Goal: Task Accomplishment & Management: Complete application form

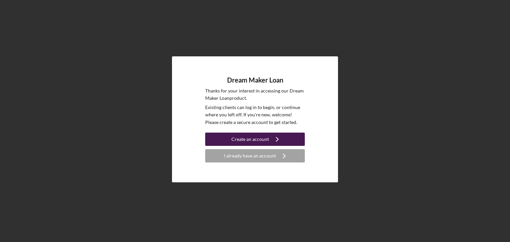
click at [247, 137] on div "Create an account" at bounding box center [250, 139] width 38 height 13
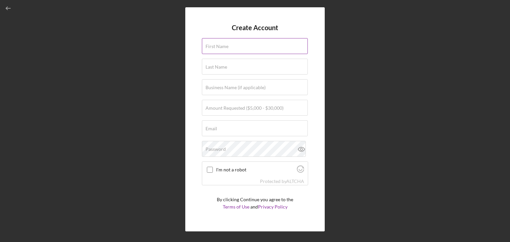
click at [225, 49] on label "First Name" at bounding box center [216, 46] width 23 height 5
click at [225, 49] on input "First Name" at bounding box center [255, 46] width 106 height 16
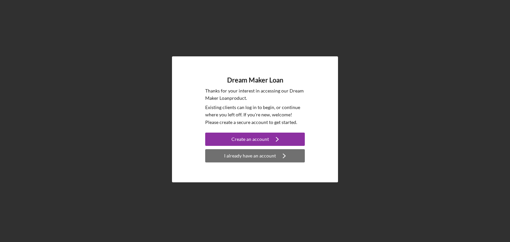
click at [225, 155] on button "I already have an account Icon/Navigate" at bounding box center [255, 155] width 100 height 13
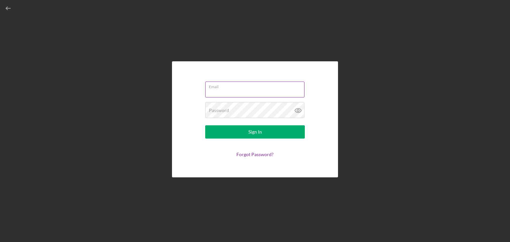
click at [216, 93] on input "Email" at bounding box center [254, 90] width 99 height 16
type input "aligurley13@yahoo.com"
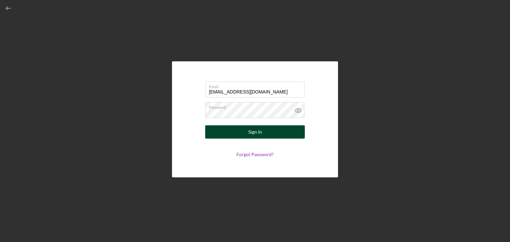
click at [252, 133] on div "Sign In" at bounding box center [255, 131] width 14 height 13
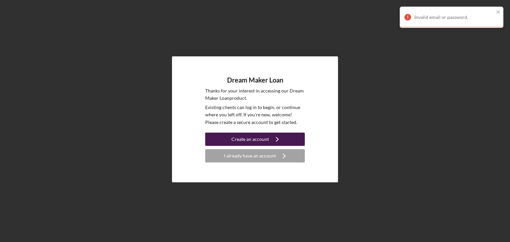
click at [256, 135] on div "Create an account" at bounding box center [250, 139] width 38 height 13
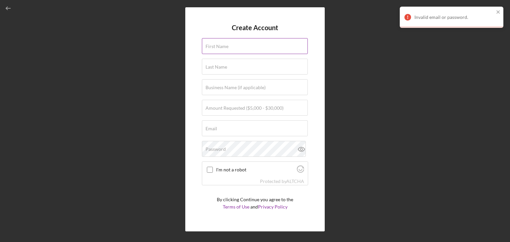
click at [216, 46] on label "First Name" at bounding box center [216, 46] width 23 height 5
click at [216, 46] on input "First Name" at bounding box center [255, 46] width 106 height 16
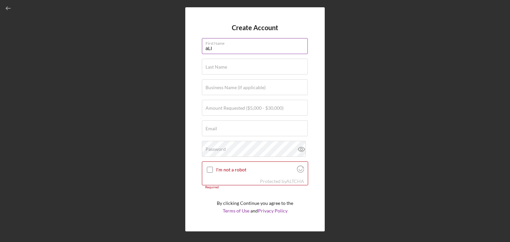
type input "[PERSON_NAME]"
type input "aligurley13@yahoo.com"
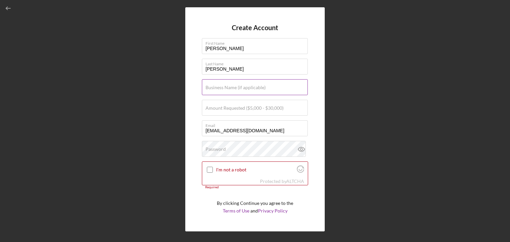
click at [244, 88] on label "Business Name (if applicable)" at bounding box center [235, 87] width 60 height 5
click at [244, 88] on input "Business Name (if applicable)" at bounding box center [255, 87] width 106 height 16
type input "AHG LOGISTICS LLC"
click at [227, 110] on label "Amount Requested ($5,000 - $30,000)" at bounding box center [244, 108] width 78 height 5
click at [227, 110] on input "Amount Requested ($5,000 - $30,000)" at bounding box center [255, 108] width 106 height 16
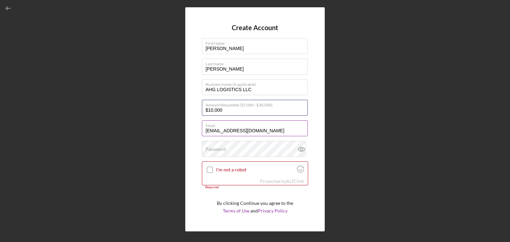
type input "$10,000"
click at [265, 130] on input "aligurley13@yahoo.com" at bounding box center [255, 129] width 106 height 16
type input "a"
type input "AHGLOGISTICS@YAHOO.COM"
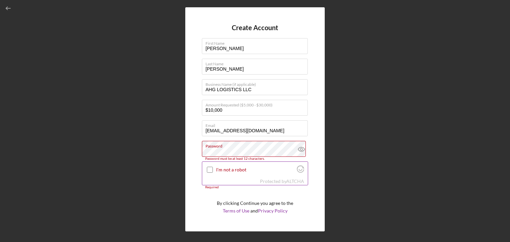
click at [212, 172] on input "I'm not a robot" at bounding box center [210, 170] width 6 height 6
checkbox input "true"
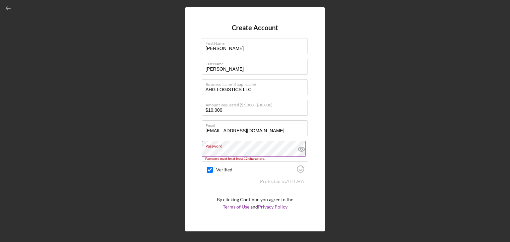
click at [299, 149] on icon at bounding box center [301, 149] width 17 height 17
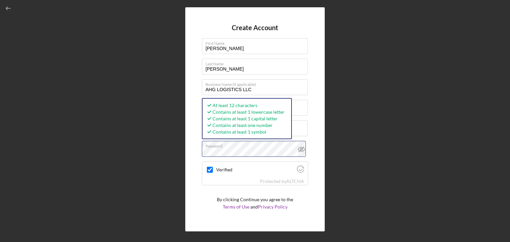
scroll to position [16, 0]
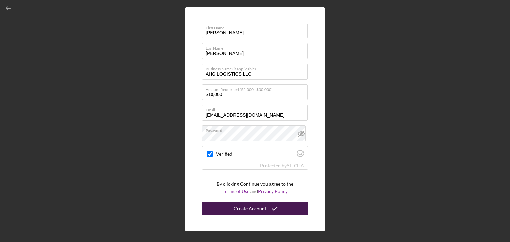
click at [263, 208] on div "Create Account" at bounding box center [250, 208] width 33 height 13
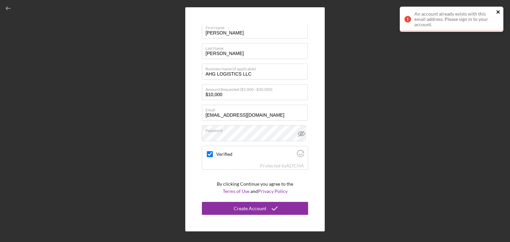
click at [498, 12] on icon "close" at bounding box center [497, 11] width 3 height 3
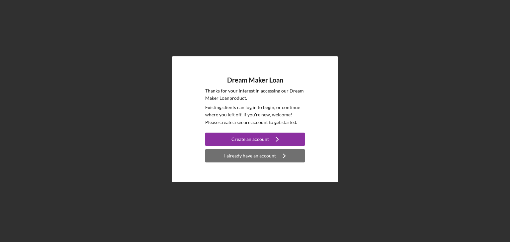
click at [261, 159] on div "I already have an account" at bounding box center [250, 155] width 52 height 13
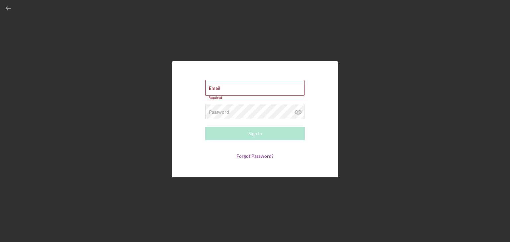
type input "AHGLOGISTICS@YAHOO.COM"
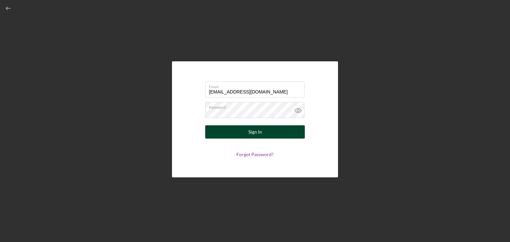
click at [266, 132] on button "Sign In" at bounding box center [255, 131] width 100 height 13
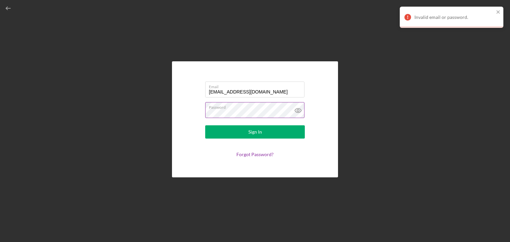
click at [300, 111] on icon at bounding box center [298, 110] width 17 height 17
click at [252, 153] on link "Forgot Password?" at bounding box center [254, 155] width 37 height 6
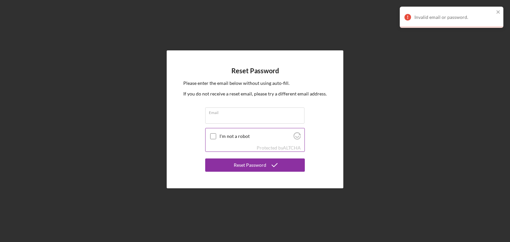
type input "AHGLOGISTICS@YAHOO.COM"
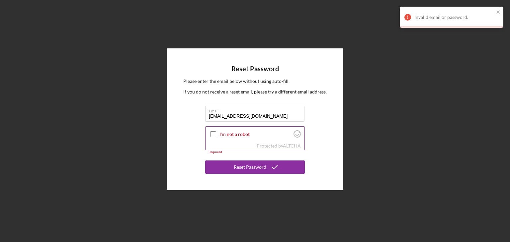
click at [211, 137] on input "I'm not a robot" at bounding box center [213, 134] width 6 height 6
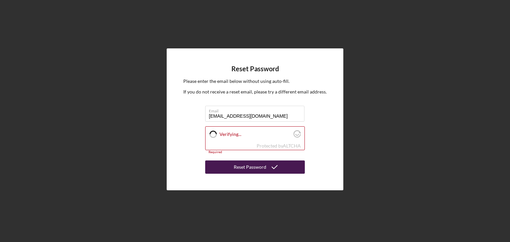
checkbox input "true"
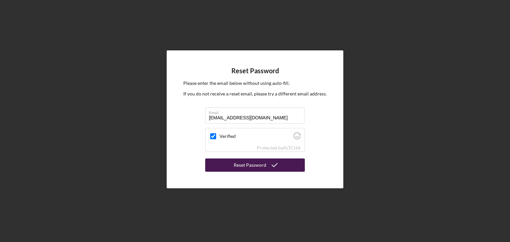
click at [251, 168] on div "Reset Password" at bounding box center [250, 165] width 33 height 13
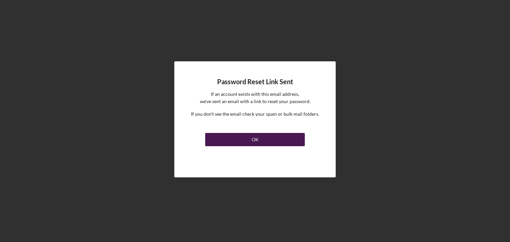
click at [249, 137] on button "OK" at bounding box center [255, 139] width 100 height 13
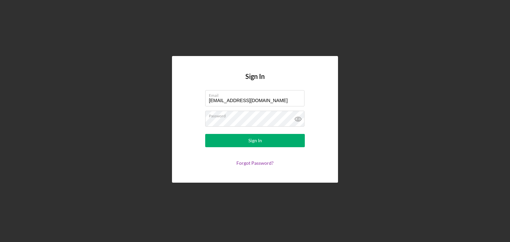
click at [249, 137] on div "Sign In" at bounding box center [255, 140] width 14 height 13
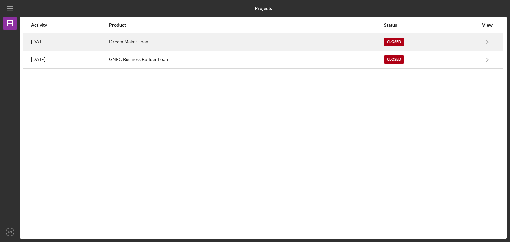
click at [155, 39] on div "Dream Maker Loan" at bounding box center [246, 42] width 275 height 17
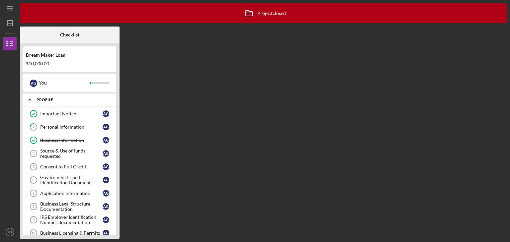
scroll to position [54, 0]
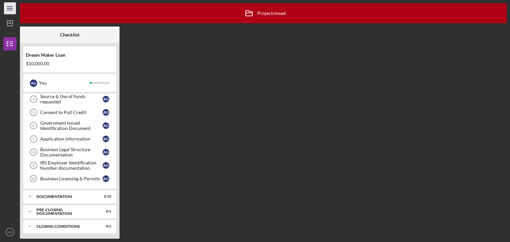
click at [10, 7] on line "button" at bounding box center [9, 7] width 5 height 0
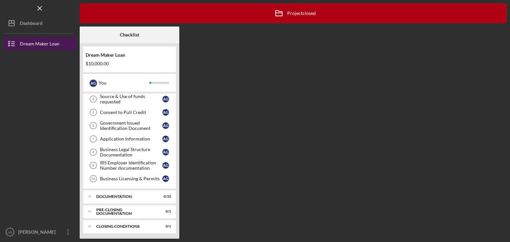
click at [35, 43] on div "Dream Maker Loan" at bounding box center [40, 44] width 40 height 15
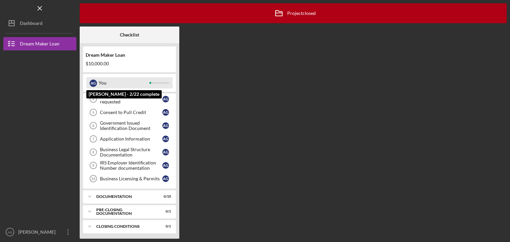
click at [116, 79] on div "You" at bounding box center [124, 82] width 51 height 11
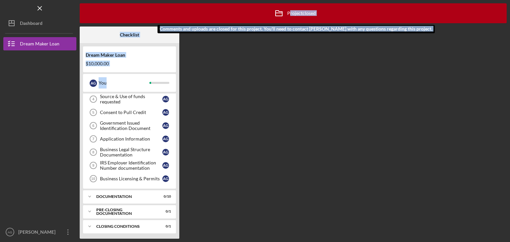
drag, startPoint x: 116, startPoint y: 79, endPoint x: 288, endPoint y: 11, distance: 185.4
click at [288, 11] on div "Icon/Archived Project closed Icon/Info Comments and uploads are closed for this…" at bounding box center [293, 121] width 427 height 236
click at [288, 11] on div "Icon/Archived Project closed Icon/Info" at bounding box center [293, 13] width 45 height 17
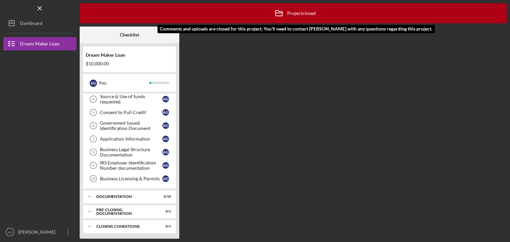
click at [288, 11] on div "Icon/Archived Project closed Icon/Info" at bounding box center [293, 13] width 45 height 17
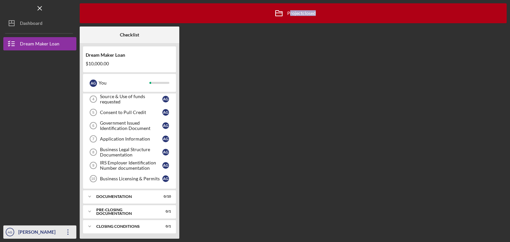
click at [70, 230] on icon "Icon/Overflow" at bounding box center [68, 232] width 17 height 17
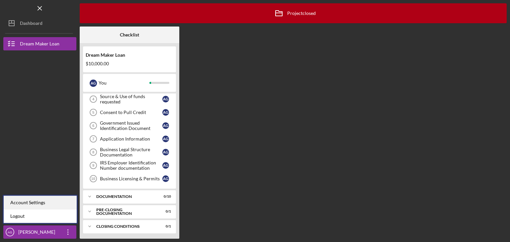
click at [27, 201] on div "Account Settings" at bounding box center [40, 203] width 73 height 14
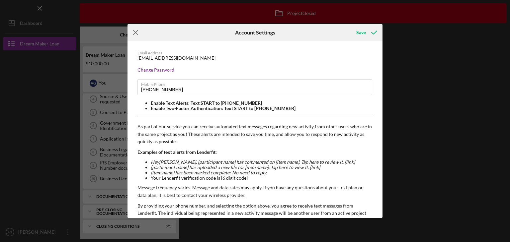
click at [134, 31] on icon "Icon/Menu Close" at bounding box center [135, 32] width 17 height 17
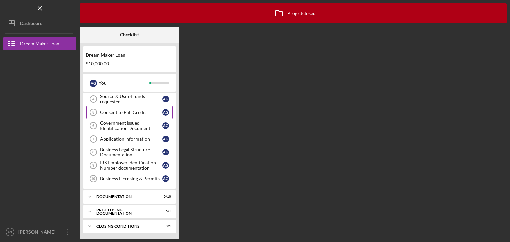
click at [125, 110] on div "Consent to Pull Credit" at bounding box center [131, 112] width 62 height 5
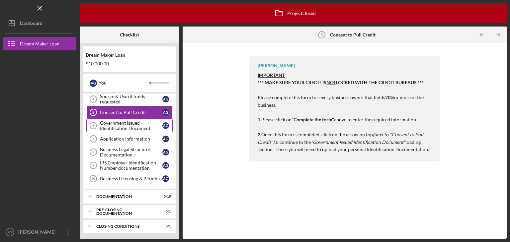
click at [111, 123] on div "Government Issued Identification Document" at bounding box center [131, 126] width 62 height 11
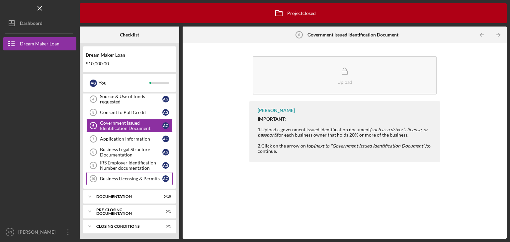
click at [114, 177] on div "Business Licensing & Permits" at bounding box center [131, 178] width 62 height 5
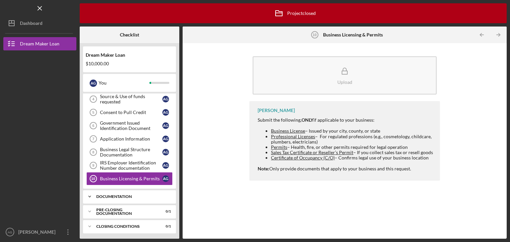
click at [111, 192] on div "Icon/Expander Documentation 0 / 10" at bounding box center [129, 196] width 93 height 13
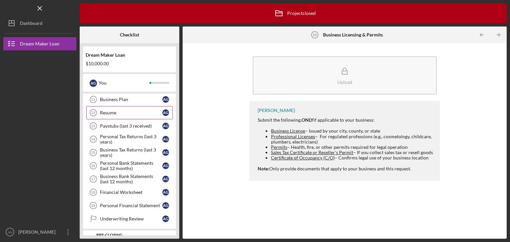
scroll to position [166, 0]
click at [108, 97] on div "Business Plan" at bounding box center [131, 99] width 62 height 5
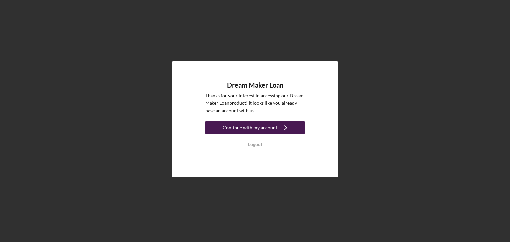
click at [240, 128] on div "Continue with my account" at bounding box center [250, 127] width 54 height 13
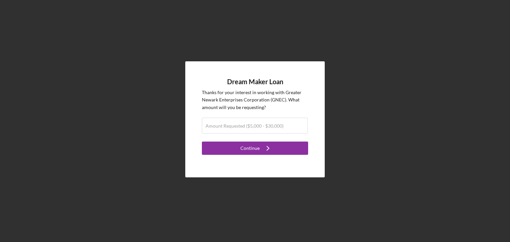
click at [240, 128] on label "Amount Requested ($5,000 - $30,000)" at bounding box center [244, 125] width 78 height 5
click at [240, 128] on input "Amount Requested ($5,000 - $30,000)" at bounding box center [255, 126] width 106 height 16
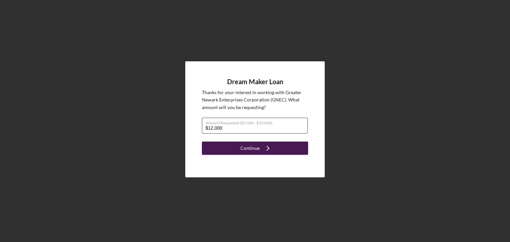
type input "$12,000"
click at [243, 149] on div "Continue" at bounding box center [249, 148] width 19 height 13
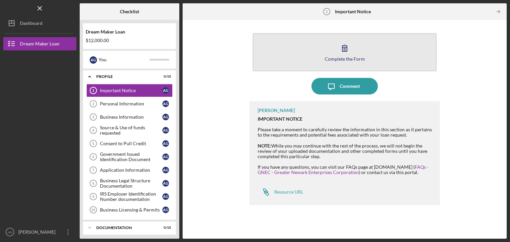
click at [338, 52] on icon "button" at bounding box center [344, 48] width 17 height 17
click at [327, 50] on button "Complete the Form Form" at bounding box center [345, 52] width 184 height 38
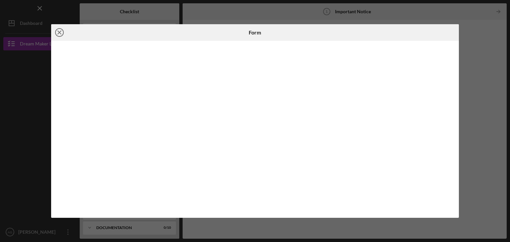
click at [59, 34] on icon "Icon/Close" at bounding box center [59, 32] width 17 height 17
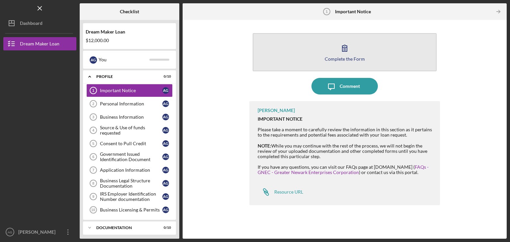
click at [340, 57] on div "Complete the Form" at bounding box center [345, 58] width 40 height 5
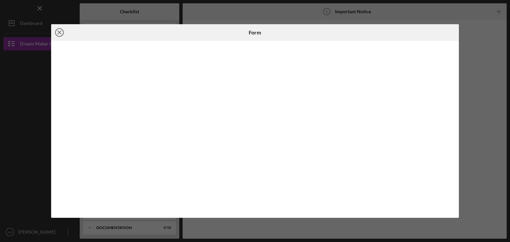
click at [61, 32] on icon "Icon/Close" at bounding box center [59, 32] width 17 height 17
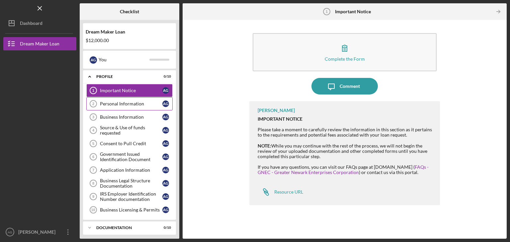
click at [127, 104] on div "Personal Information" at bounding box center [131, 103] width 62 height 5
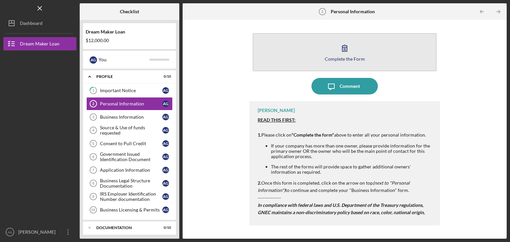
click at [348, 49] on icon "button" at bounding box center [344, 48] width 17 height 17
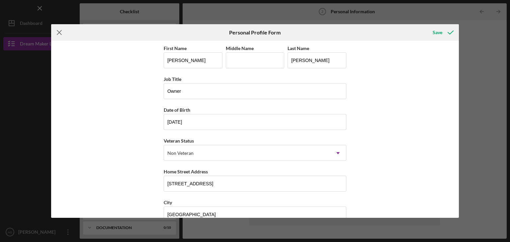
click at [61, 30] on icon "Icon/Menu Close" at bounding box center [59, 32] width 17 height 17
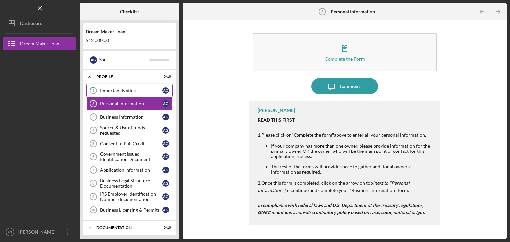
click at [121, 91] on div "Important Notice" at bounding box center [131, 90] width 62 height 5
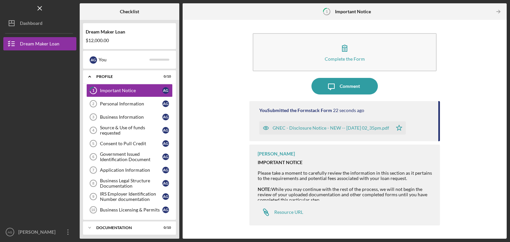
click at [337, 130] on div "GNEC - Disclosure Notice - NEW -- [DATE] 02_35pm.pdf" at bounding box center [331, 127] width 117 height 5
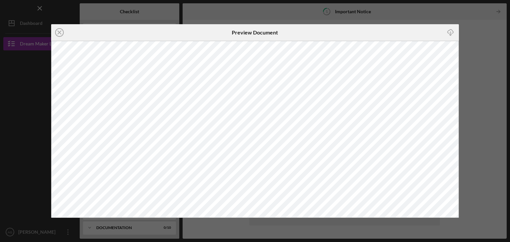
click at [447, 30] on icon "Icon/Download" at bounding box center [450, 32] width 15 height 15
click at [56, 29] on icon "Icon/Close" at bounding box center [59, 32] width 17 height 17
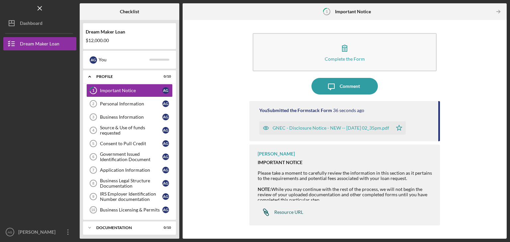
click at [289, 210] on div "Resource URL" at bounding box center [288, 212] width 29 height 5
click at [135, 89] on div "Important Notice" at bounding box center [131, 90] width 62 height 5
click at [406, 126] on icon "Icon/Star" at bounding box center [398, 128] width 13 height 13
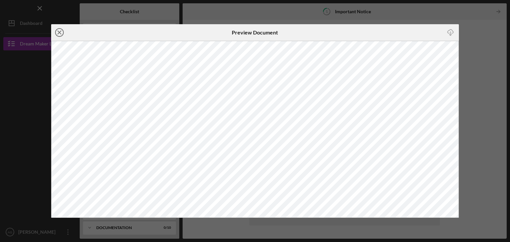
click at [60, 31] on line at bounding box center [59, 32] width 3 height 3
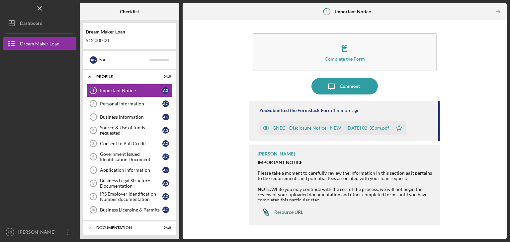
click at [287, 213] on div "Resource URL" at bounding box center [288, 212] width 29 height 5
click at [116, 100] on link "Personal Information 2 Personal Information A G" at bounding box center [129, 103] width 86 height 13
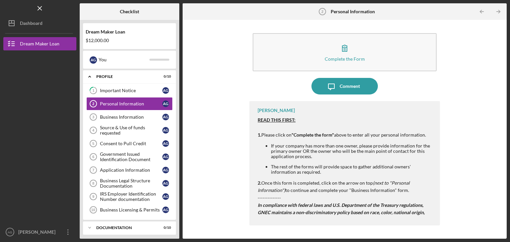
click at [269, 122] on strong "READ THIS FIRST:" at bounding box center [277, 120] width 38 height 6
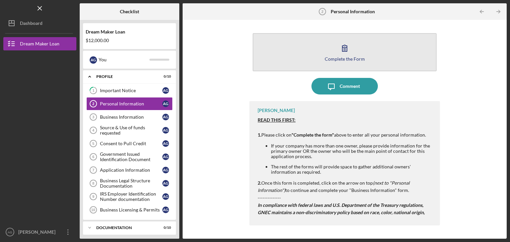
click at [327, 41] on button "Complete the Form Form" at bounding box center [345, 52] width 184 height 38
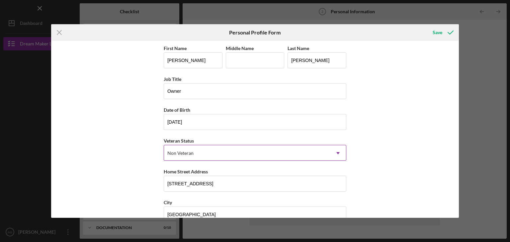
scroll to position [76, 0]
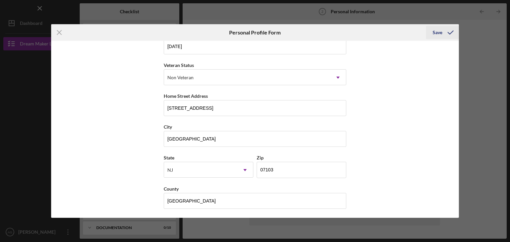
click at [439, 31] on div "Save" at bounding box center [438, 32] width 10 height 13
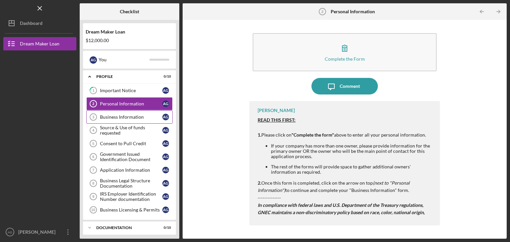
click at [105, 115] on div "Business Information" at bounding box center [131, 117] width 62 height 5
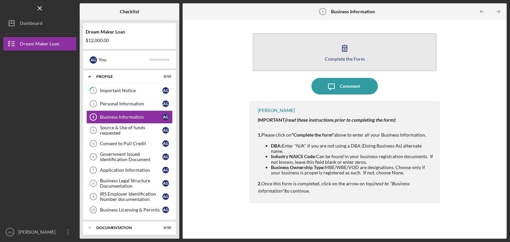
click at [344, 49] on icon "button" at bounding box center [344, 48] width 5 height 6
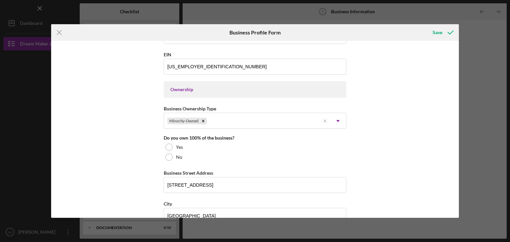
scroll to position [271, 0]
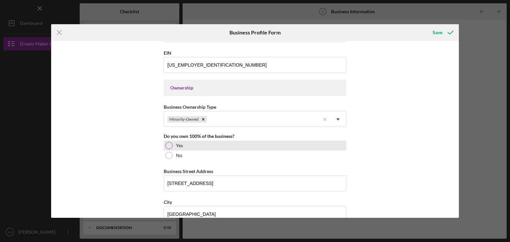
click at [167, 141] on div "Yes" at bounding box center [255, 146] width 183 height 10
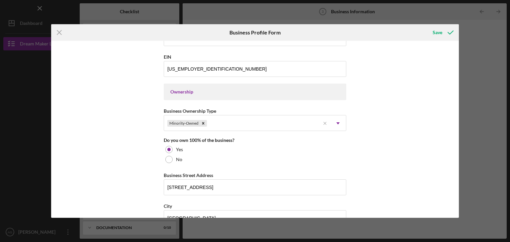
scroll to position [263, 0]
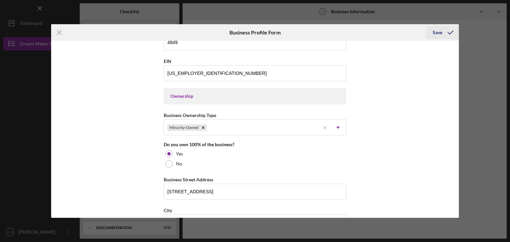
click at [437, 33] on div "Save" at bounding box center [438, 32] width 10 height 13
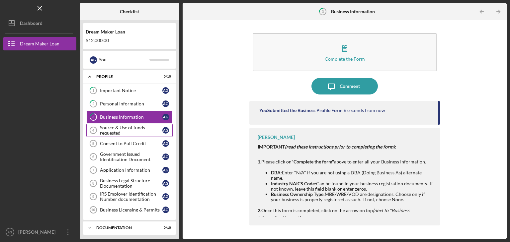
click at [110, 128] on div "Source & Use of funds requested" at bounding box center [131, 130] width 62 height 11
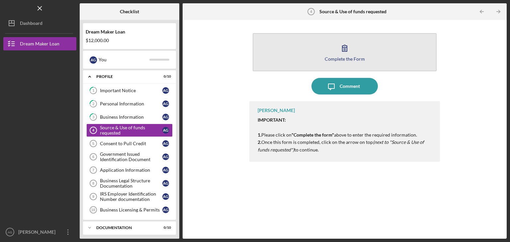
click at [345, 55] on icon "button" at bounding box center [344, 48] width 17 height 17
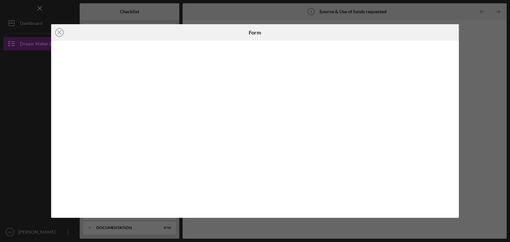
click at [19, 116] on div "Icon/Close Form" at bounding box center [255, 121] width 510 height 242
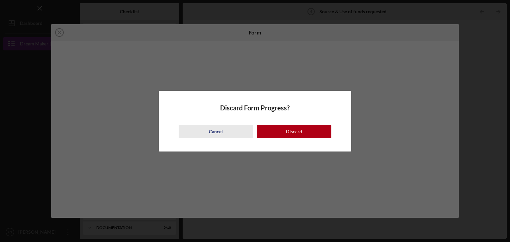
click at [214, 133] on div "Cancel" at bounding box center [216, 131] width 14 height 13
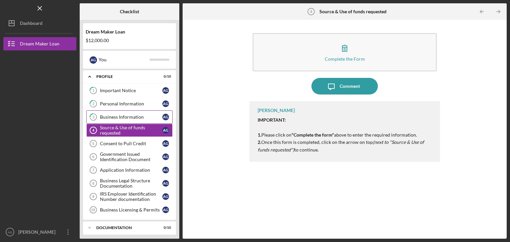
click at [113, 118] on div "Business Information" at bounding box center [131, 117] width 62 height 5
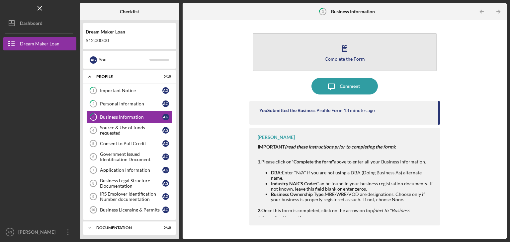
click at [353, 43] on button "Complete the Form Form" at bounding box center [345, 52] width 184 height 38
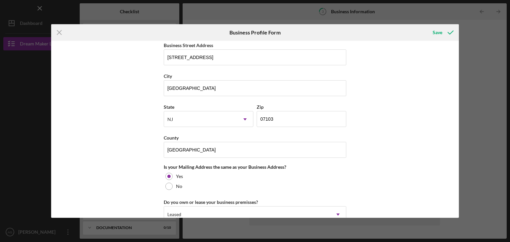
scroll to position [499, 0]
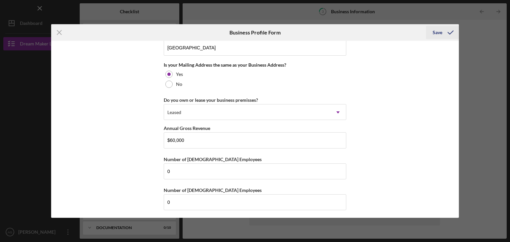
click at [450, 28] on icon "submit" at bounding box center [450, 32] width 17 height 17
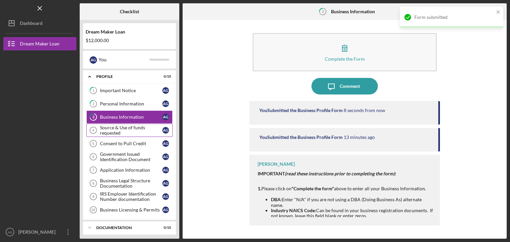
click at [117, 125] on div "Source & Use of funds requested" at bounding box center [131, 130] width 62 height 11
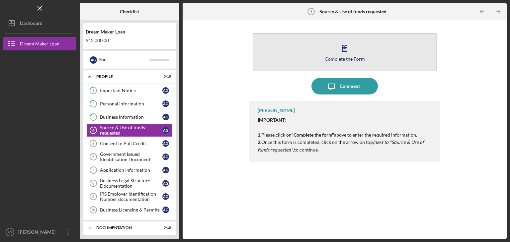
click at [339, 59] on div "Complete the Form" at bounding box center [345, 58] width 40 height 5
